Goal: Entertainment & Leisure: Consume media (video, audio)

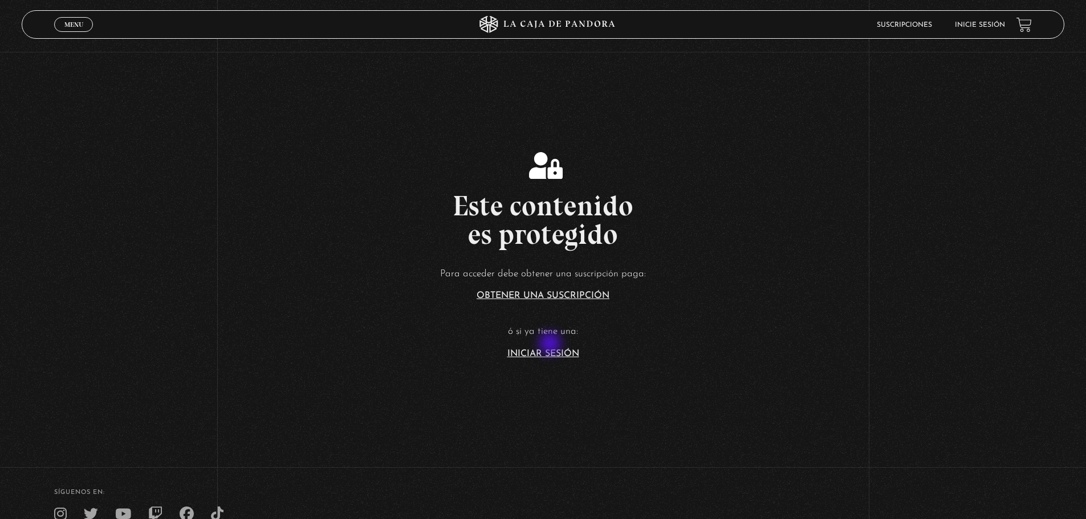
scroll to position [228, 0]
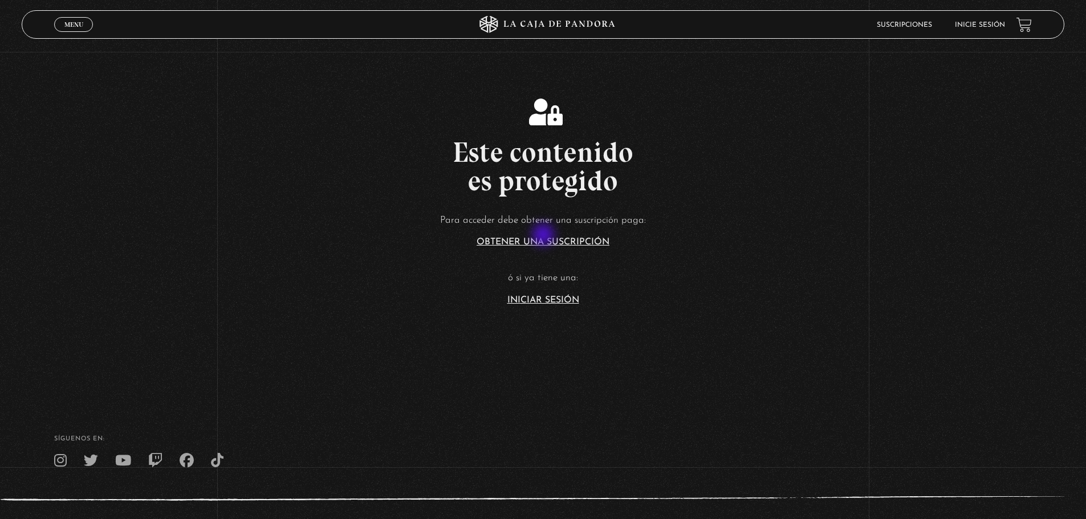
click at [546, 296] on link "Iniciar Sesión" at bounding box center [543, 300] width 72 height 9
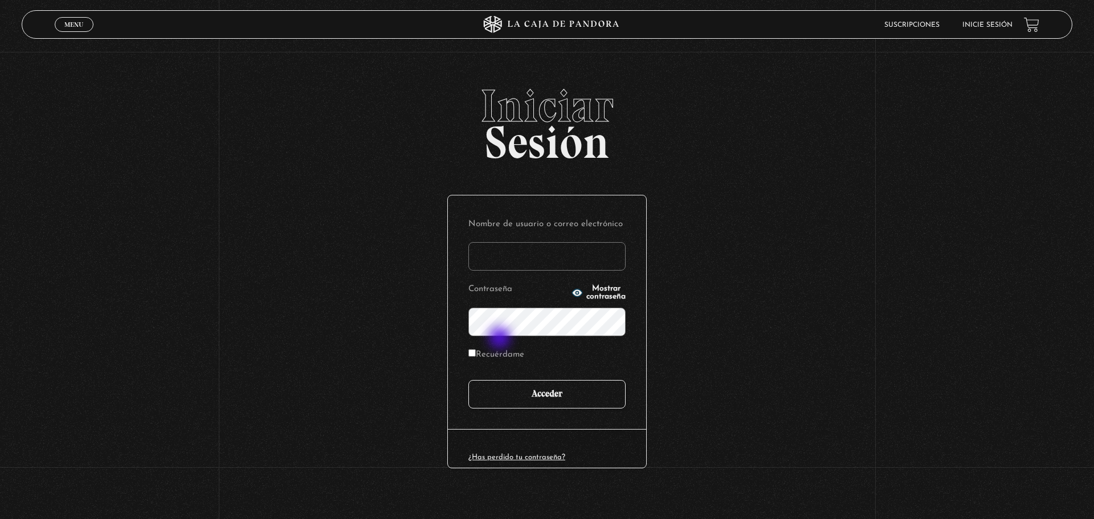
type input "mga21oficial@gmail.com"
click at [519, 380] on input "Acceder" at bounding box center [547, 394] width 157 height 28
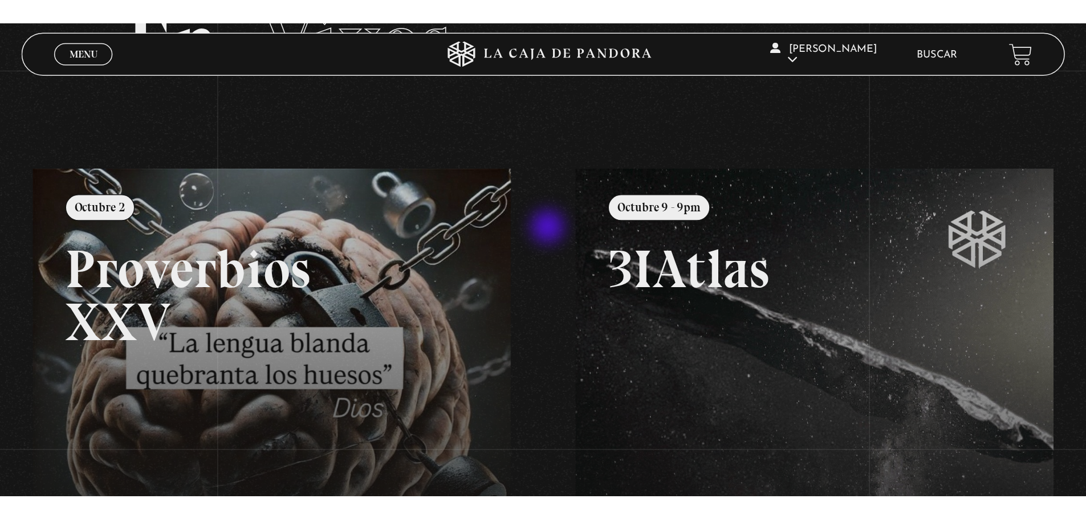
scroll to position [75, 0]
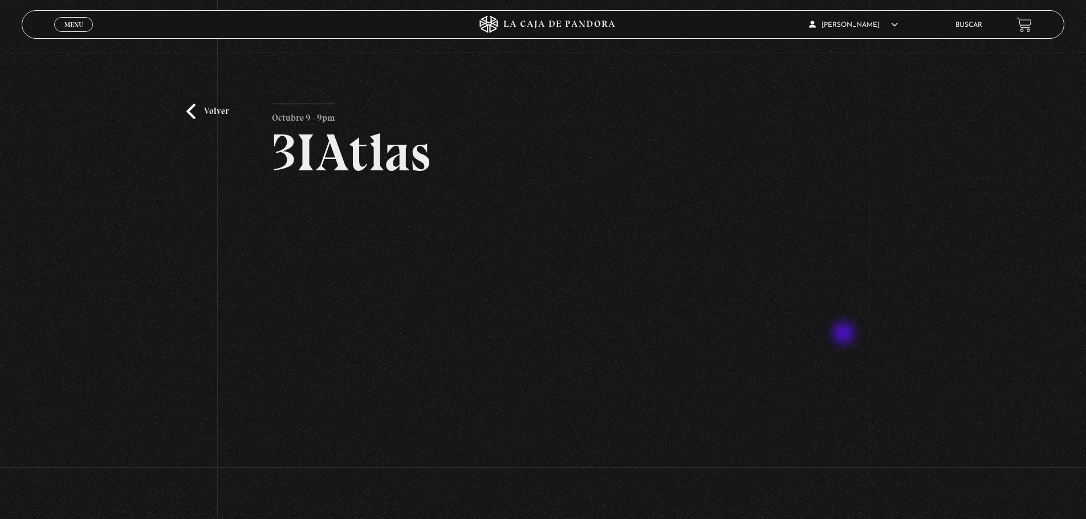
click at [845, 335] on div "Volver Octubre 9 - 9pm 3IAtlas" at bounding box center [543, 288] width 1086 height 472
click at [831, 161] on div "Volver Octubre 9 - 9pm 3IAtlas" at bounding box center [543, 288] width 1086 height 472
